Goal: Task Accomplishment & Management: Complete application form

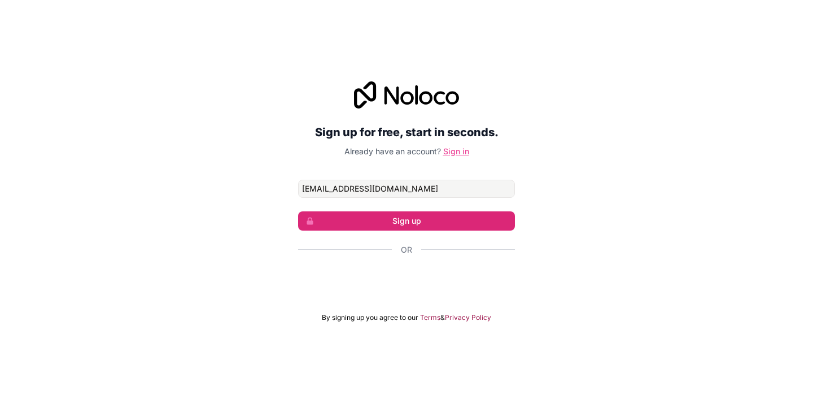
click at [457, 151] on link "Sign in" at bounding box center [456, 151] width 26 height 10
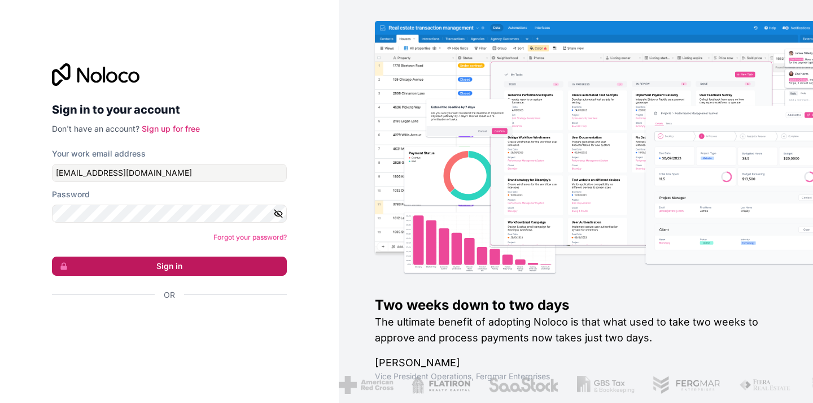
click at [200, 270] on button "Sign in" at bounding box center [169, 265] width 235 height 19
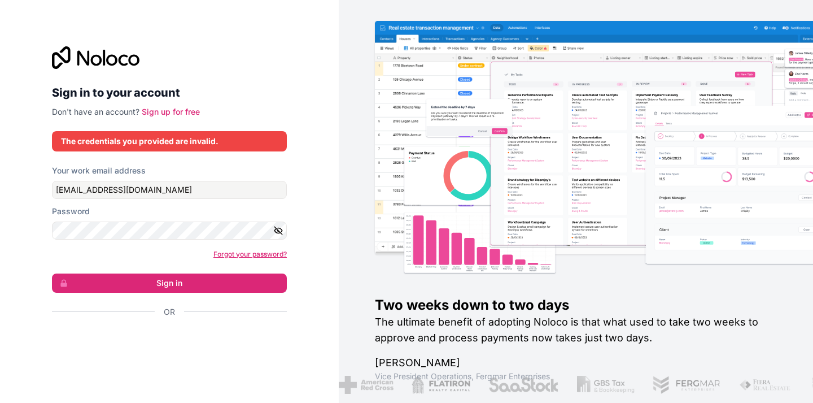
click at [252, 252] on link "Forgot your password?" at bounding box center [249, 254] width 73 height 8
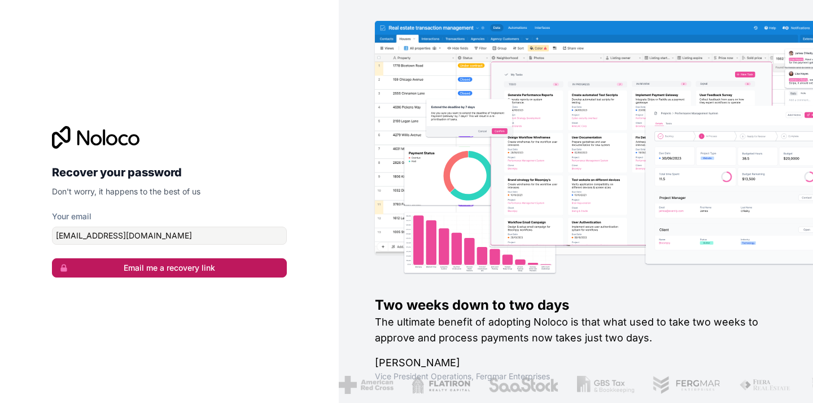
click at [215, 269] on button "Email me a recovery link" at bounding box center [169, 267] width 235 height 19
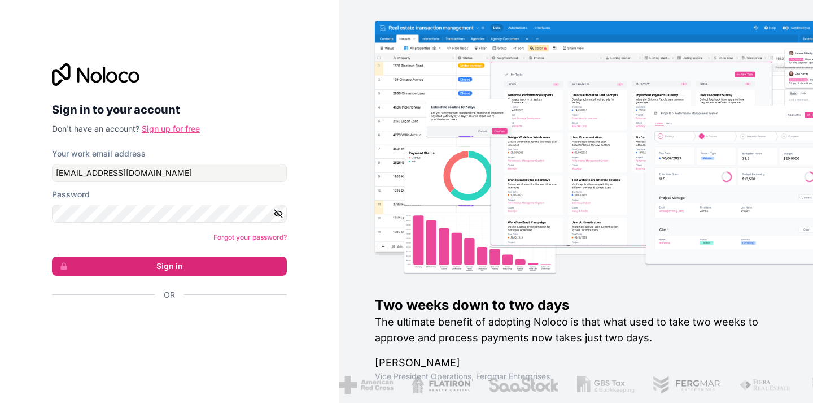
click at [159, 128] on link "Sign up for free" at bounding box center [171, 129] width 58 height 10
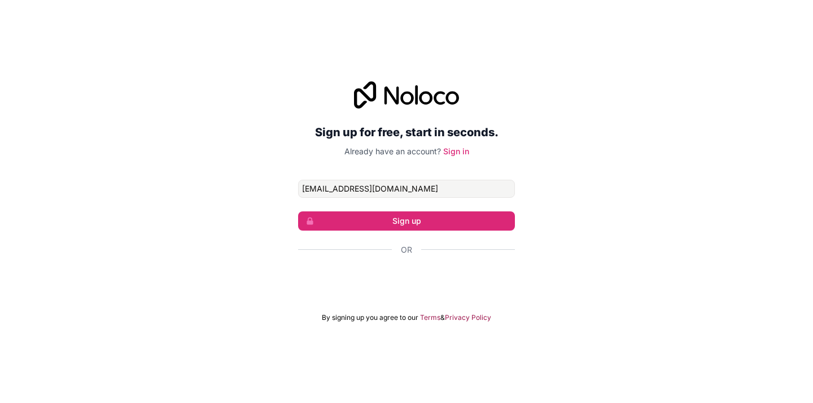
type input "[EMAIL_ADDRESS][DOMAIN_NAME]"
click at [570, 167] on div "Sign up for free, start in seconds. Already have an account? Sign in itshorizon…" at bounding box center [406, 201] width 813 height 272
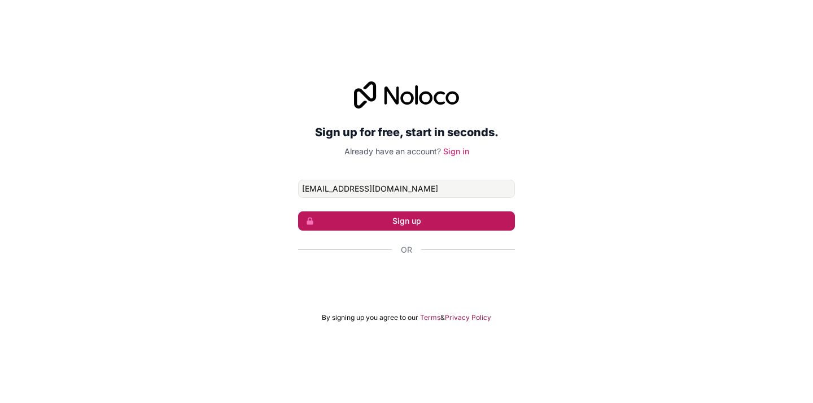
click at [468, 216] on button "Sign up" at bounding box center [406, 220] width 217 height 19
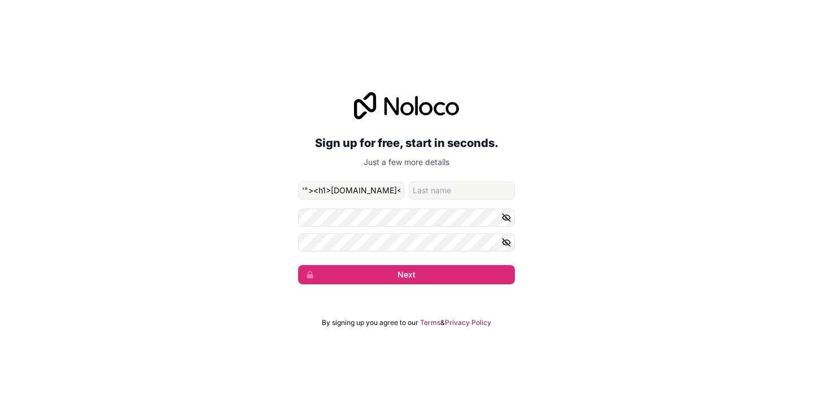
type input "'"><h1>evil.com</h1>//"
click at [450, 194] on input "family-name" at bounding box center [462, 190] width 106 height 18
paste input "'"><h1>evil.com</h1>//"
type input "'"><h1>evil.com</h1>//"
click at [509, 218] on icon "button" at bounding box center [506, 217] width 10 height 10
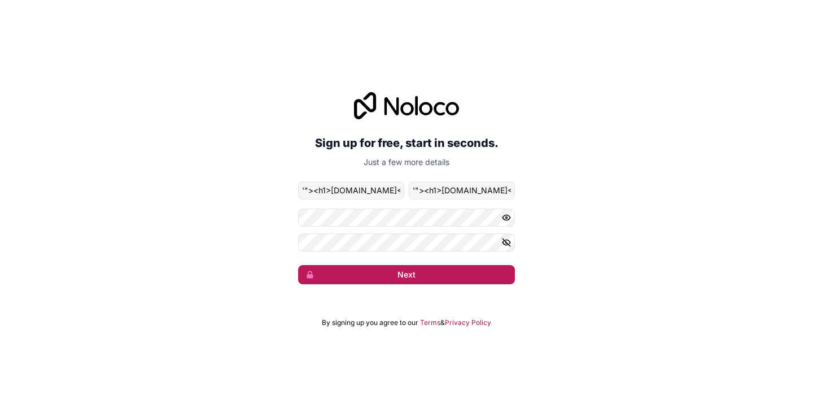
click at [473, 280] on button "Next" at bounding box center [406, 274] width 217 height 19
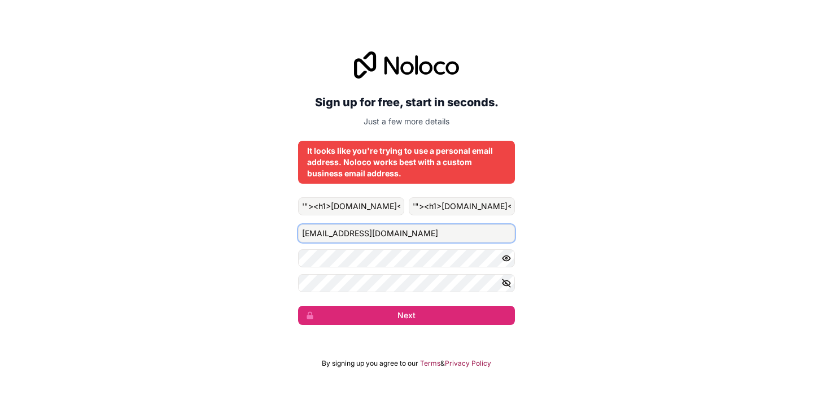
click at [436, 238] on input "[EMAIL_ADDRESS][DOMAIN_NAME]" at bounding box center [406, 233] width 217 height 18
type input "daniyal@dunicot.com"
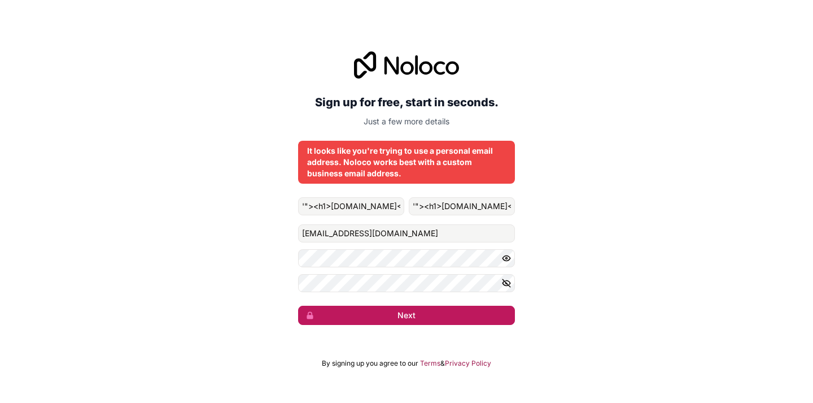
click at [458, 312] on button "Next" at bounding box center [406, 314] width 217 height 19
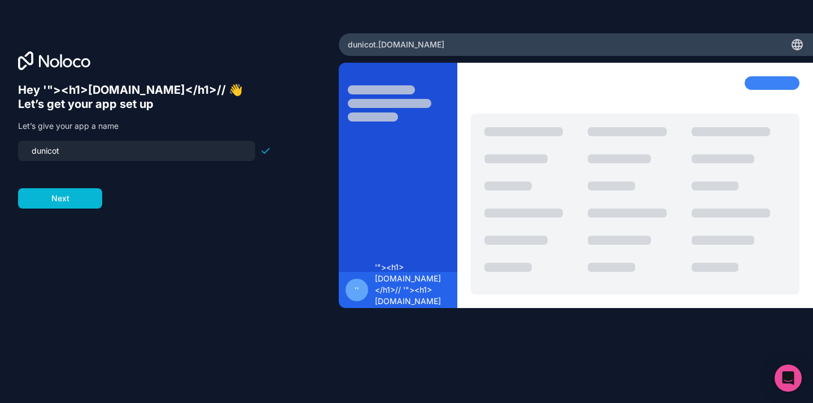
click at [90, 152] on input "dunicot" at bounding box center [137, 151] width 224 height 16
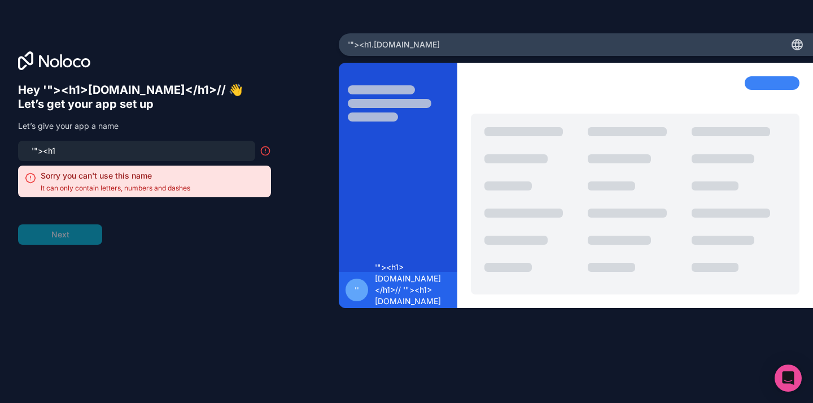
type input "'"><h1>"
type input "aasda"
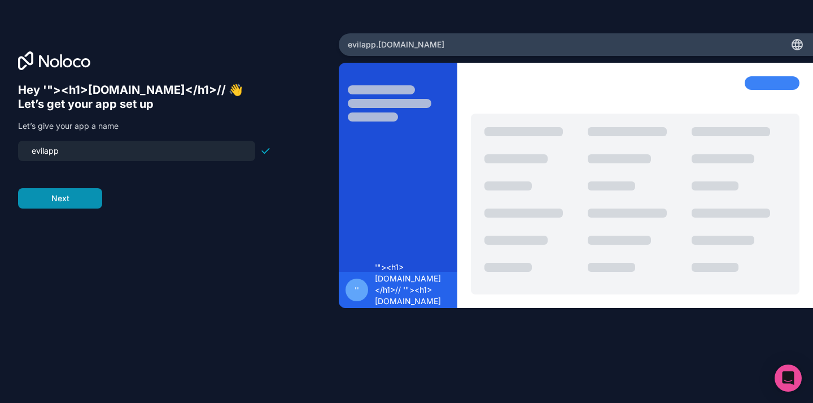
type input "evilapp"
click at [74, 201] on button "Next" at bounding box center [60, 198] width 84 height 20
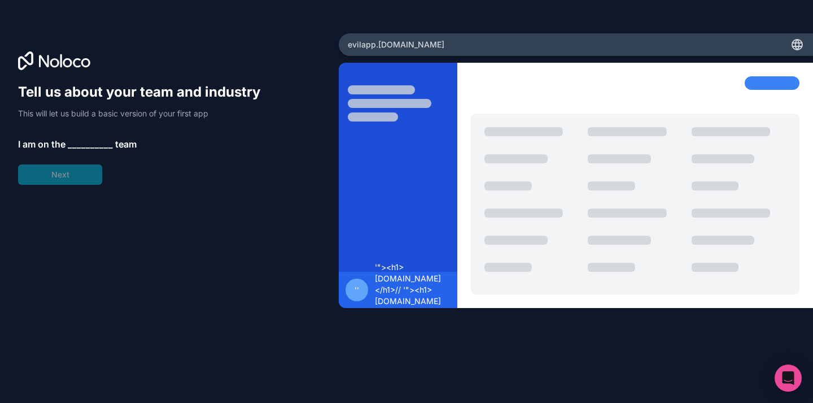
click at [88, 148] on span "__________" at bounding box center [90, 144] width 45 height 14
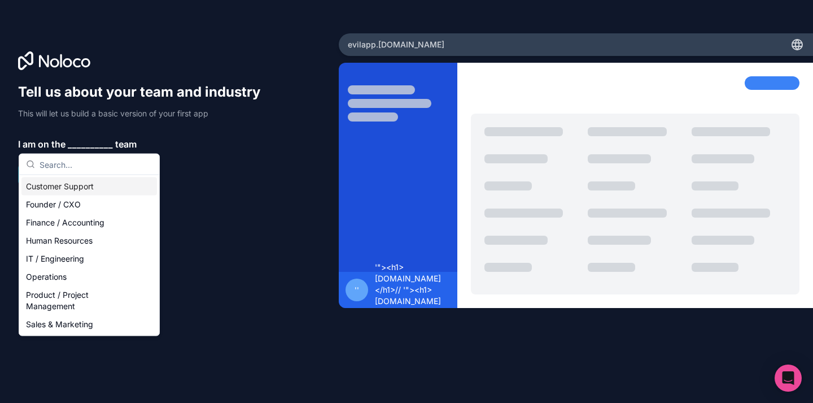
click at [88, 190] on div "Customer Support" at bounding box center [89, 186] width 136 height 18
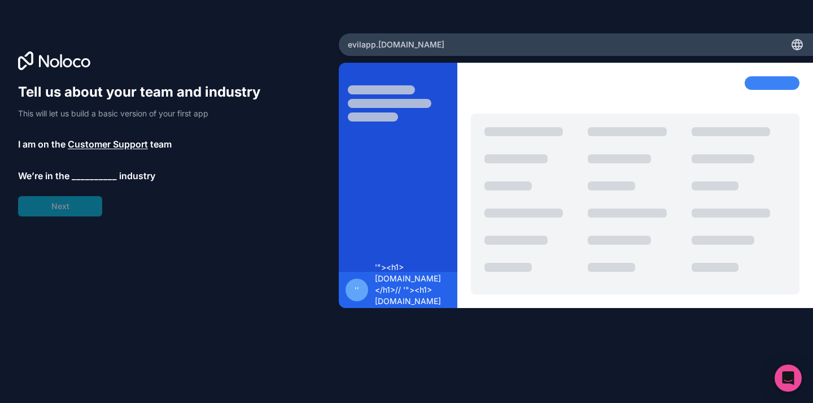
click at [89, 181] on span "__________" at bounding box center [94, 176] width 45 height 14
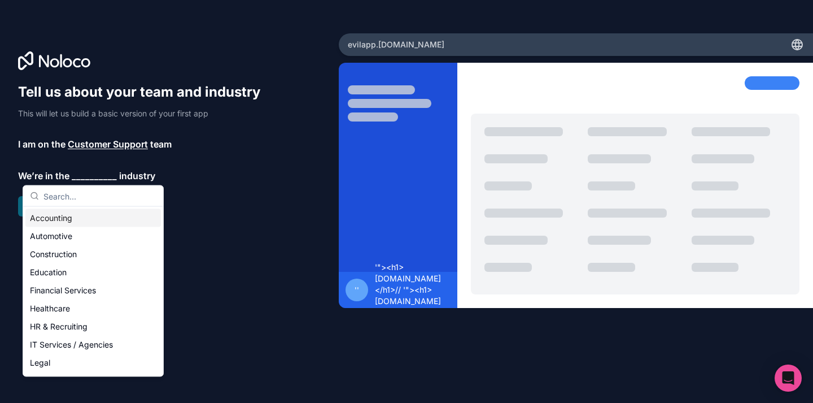
click at [90, 222] on div "Accounting" at bounding box center [93, 218] width 136 height 18
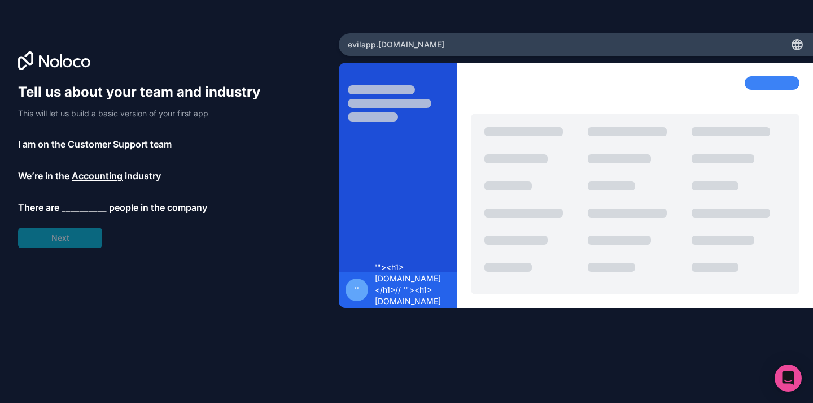
click at [85, 207] on span "__________" at bounding box center [84, 207] width 45 height 14
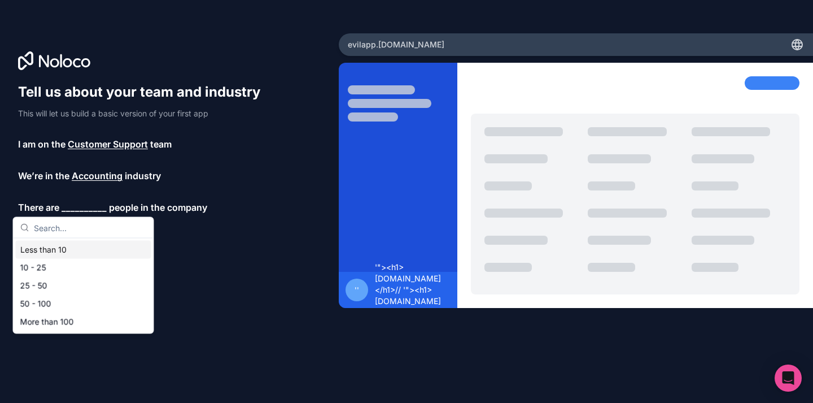
click at [85, 233] on input "text" at bounding box center [90, 227] width 113 height 20
click at [90, 257] on div "Less than 10" at bounding box center [84, 250] width 136 height 18
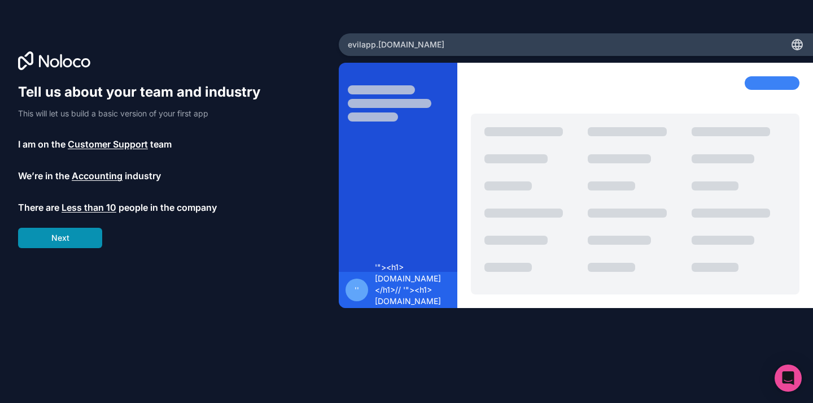
click at [78, 247] on button "Next" at bounding box center [60, 238] width 84 height 20
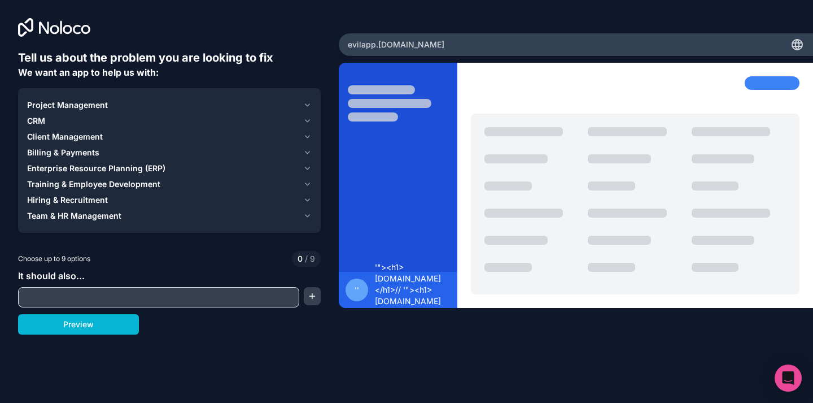
click at [110, 187] on span "Training & Employee Development" at bounding box center [93, 183] width 133 height 11
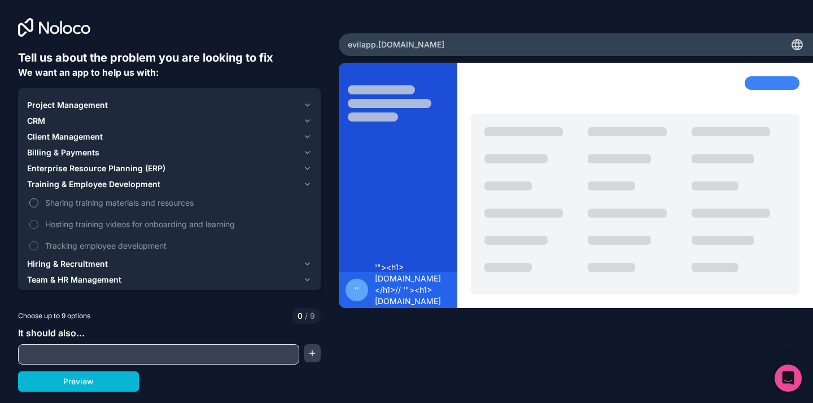
click at [117, 207] on span "Sharing training materials and resources" at bounding box center [177, 202] width 264 height 12
click at [38, 207] on button "Sharing training materials and resources" at bounding box center [33, 202] width 9 height 9
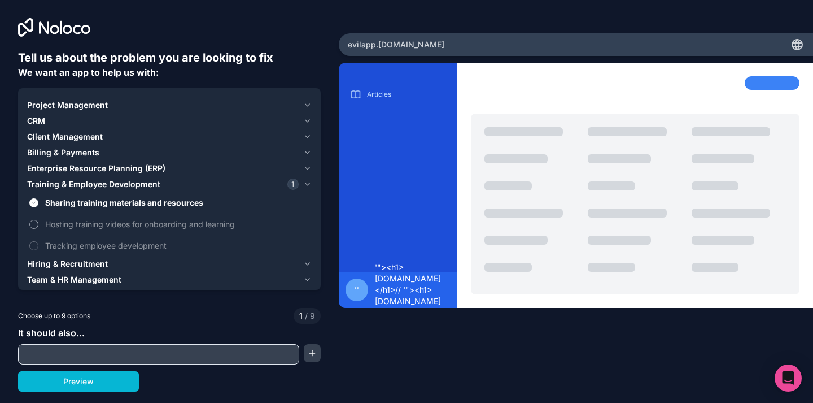
click at [121, 229] on span "Hosting training videos for onboarding and learning" at bounding box center [177, 224] width 264 height 12
click at [38, 229] on button "Hosting training videos for onboarding and learning" at bounding box center [33, 224] width 9 height 9
click at [121, 246] on span "Tracking employee development" at bounding box center [177, 245] width 264 height 12
click at [38, 246] on button "Tracking employee development" at bounding box center [33, 245] width 9 height 9
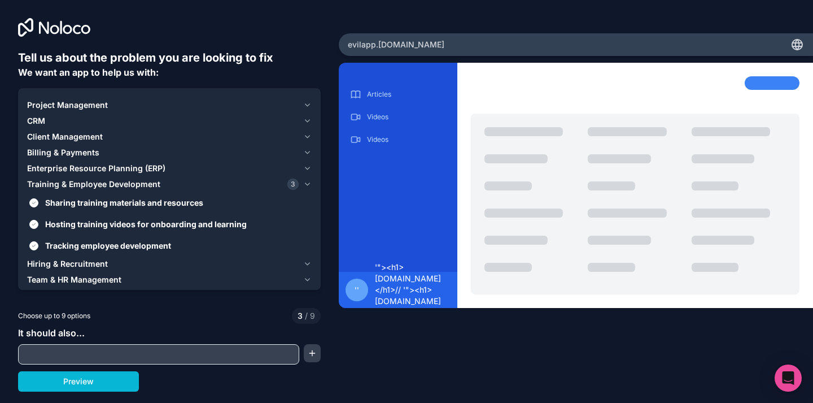
click at [62, 111] on span "Project Management" at bounding box center [67, 104] width 81 height 11
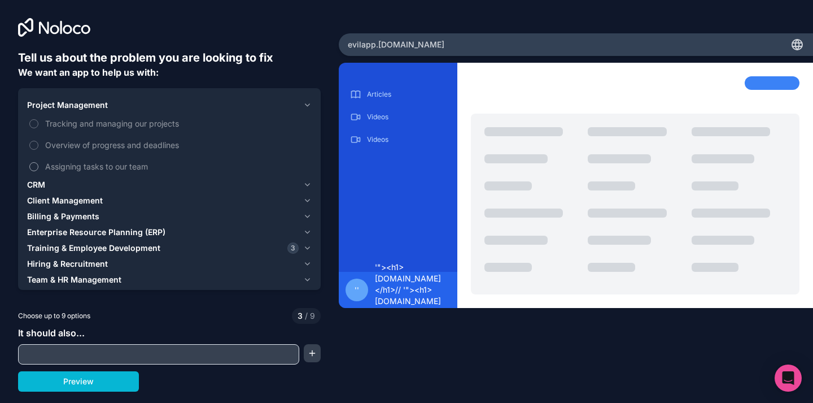
click at [68, 168] on span "Assigning tasks to our team" at bounding box center [177, 166] width 264 height 12
click at [38, 168] on button "Assigning tasks to our team" at bounding box center [33, 166] width 9 height 9
click at [71, 149] on span "Overview of progress and deadlines" at bounding box center [177, 145] width 264 height 12
click at [38, 149] on button "Overview of progress and deadlines" at bounding box center [33, 145] width 9 height 9
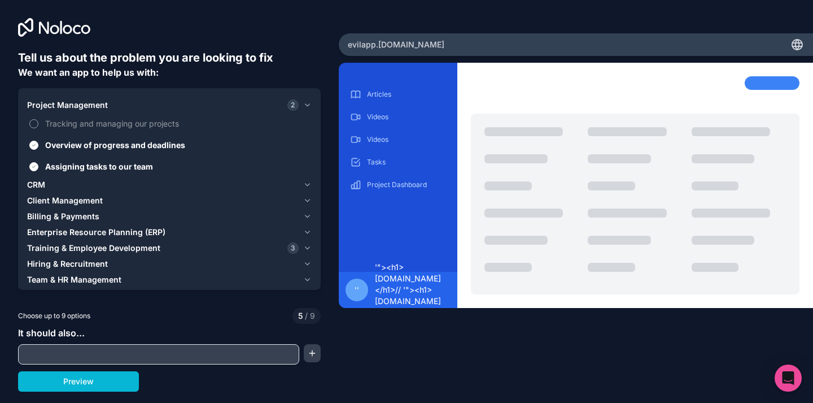
click at [80, 119] on span "Tracking and managing our projects" at bounding box center [177, 123] width 264 height 12
click at [38, 119] on button "Tracking and managing our projects" at bounding box center [33, 123] width 9 height 9
click at [42, 196] on span "Client Management" at bounding box center [65, 200] width 76 height 11
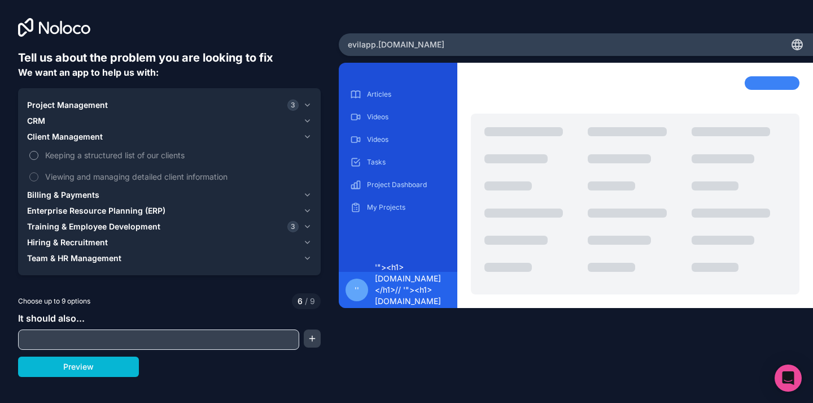
click at [58, 156] on span "Keeping a structured list of our clients" at bounding box center [177, 155] width 264 height 12
click at [38, 156] on button "Keeping a structured list of our clients" at bounding box center [33, 155] width 9 height 9
click at [71, 177] on span "Viewing and managing detailed client information" at bounding box center [177, 177] width 264 height 12
click at [38, 177] on button "Viewing and managing detailed client information" at bounding box center [33, 176] width 9 height 9
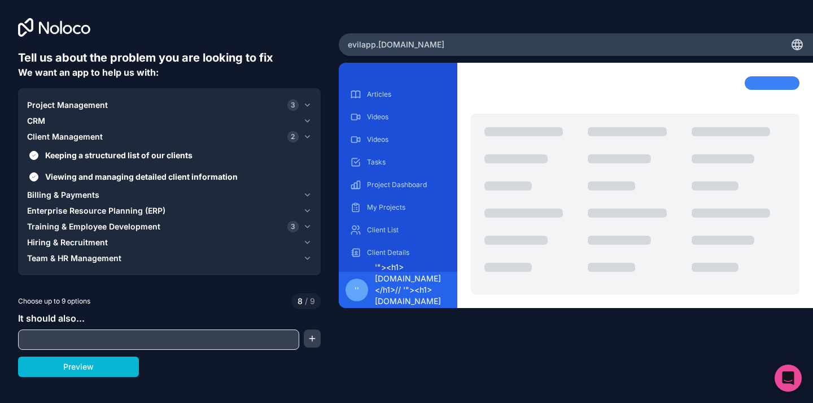
click at [66, 242] on span "Hiring & Recruitment" at bounding box center [67, 242] width 81 height 11
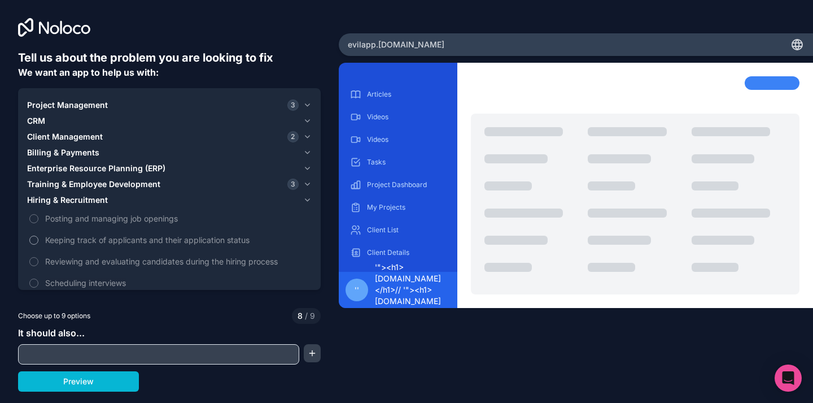
click at [68, 225] on label "Posting and managing job openings" at bounding box center [169, 218] width 285 height 21
click at [38, 223] on button "Posting and managing job openings" at bounding box center [33, 218] width 9 height 9
click at [72, 238] on span "Keeping track of applicants and their application status" at bounding box center [177, 240] width 264 height 12
click at [72, 260] on span "Reviewing and evaluating candidates during the hiring process" at bounding box center [177, 261] width 264 height 12
click at [72, 274] on label "Scheduling interviews" at bounding box center [169, 282] width 285 height 21
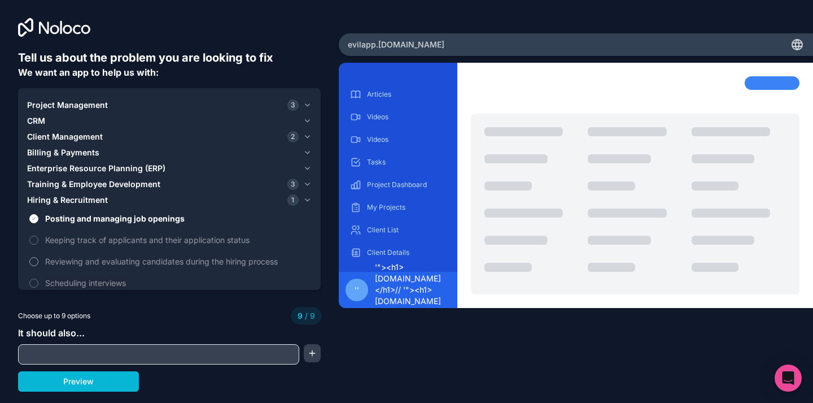
click at [75, 263] on span "Reviewing and evaluating candidates during the hiring process" at bounding box center [177, 261] width 264 height 12
click at [76, 245] on span "Keeping track of applicants and their application status" at bounding box center [177, 240] width 264 height 12
click at [112, 383] on button "Preview" at bounding box center [78, 381] width 121 height 20
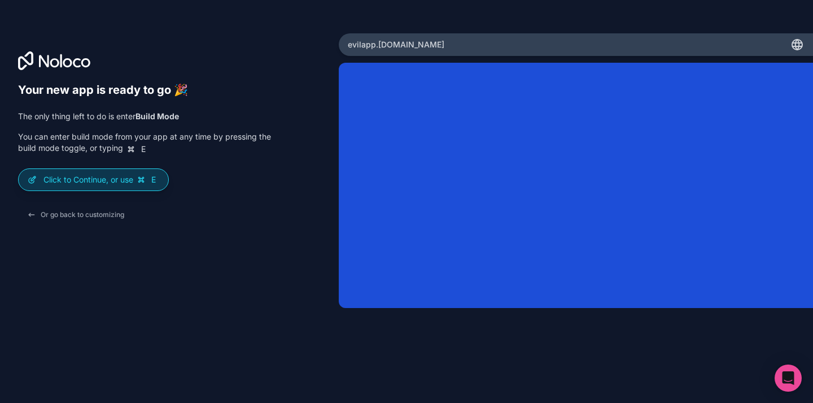
click at [106, 181] on p "Click to Continue, or use E" at bounding box center [101, 179] width 116 height 11
